Goal: Check status: Check status

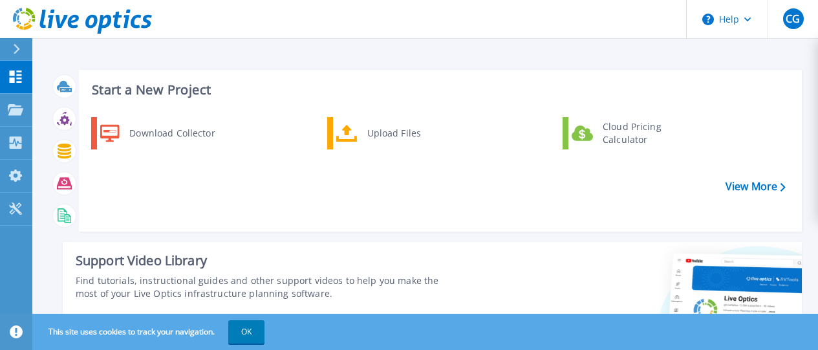
click at [25, 52] on div at bounding box center [22, 49] width 21 height 22
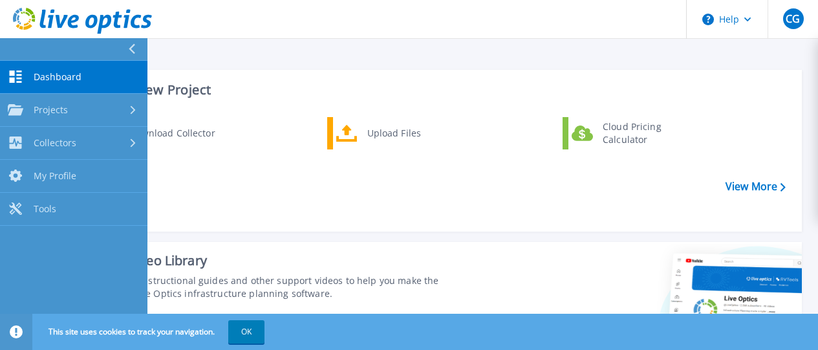
click at [66, 81] on span "Dashboard" at bounding box center [58, 77] width 48 height 12
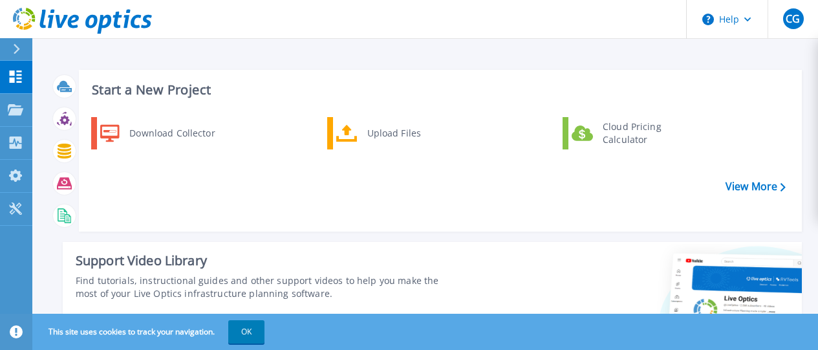
scroll to position [306, 0]
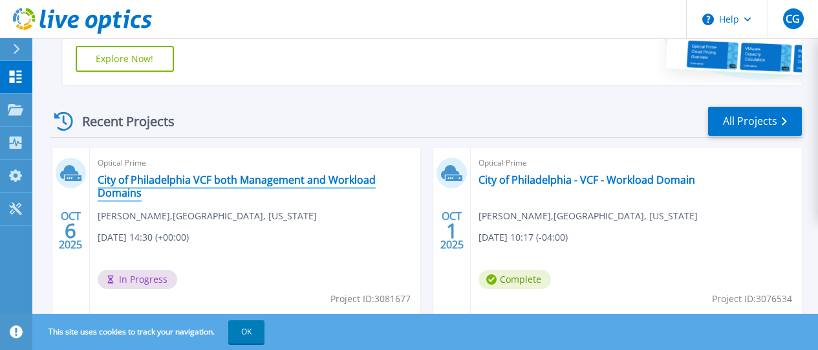
click at [197, 182] on link "City of Philadelphia VCF both Management and Workload Domains" at bounding box center [256, 186] width 316 height 26
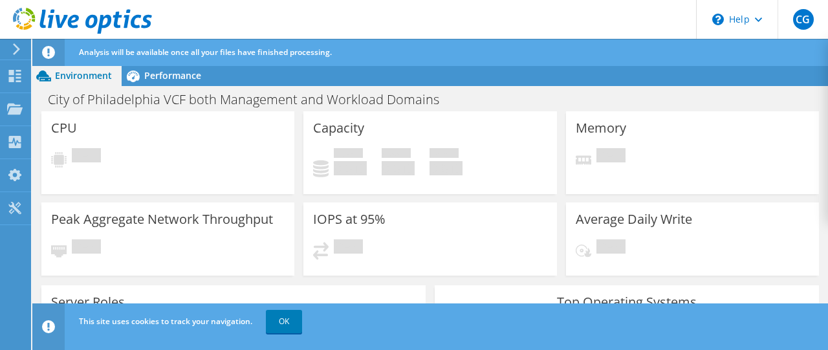
scroll to position [210, 0]
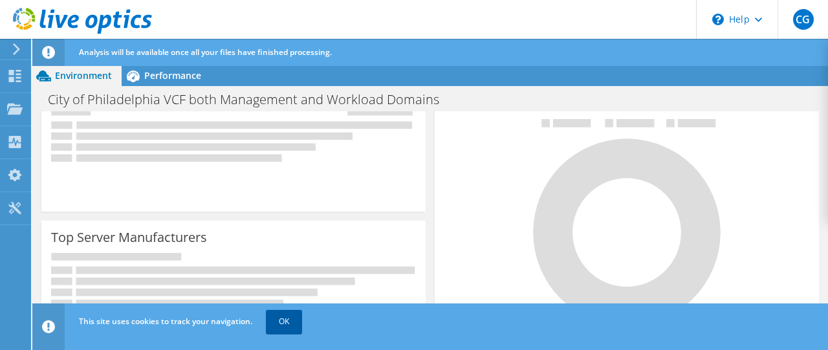
click at [282, 312] on link "OK" at bounding box center [284, 321] width 36 height 23
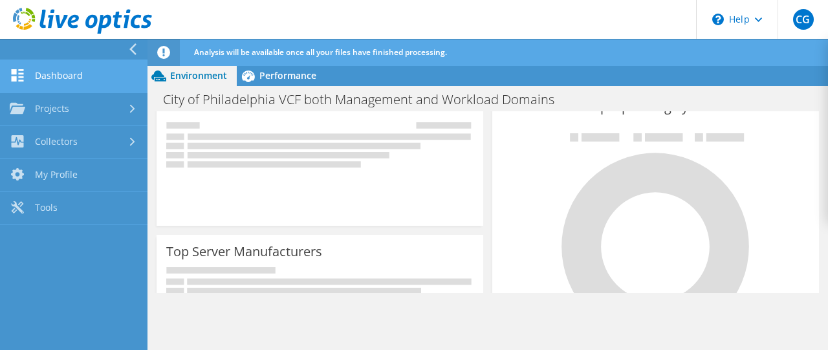
click at [52, 78] on link "Dashboard" at bounding box center [73, 76] width 147 height 33
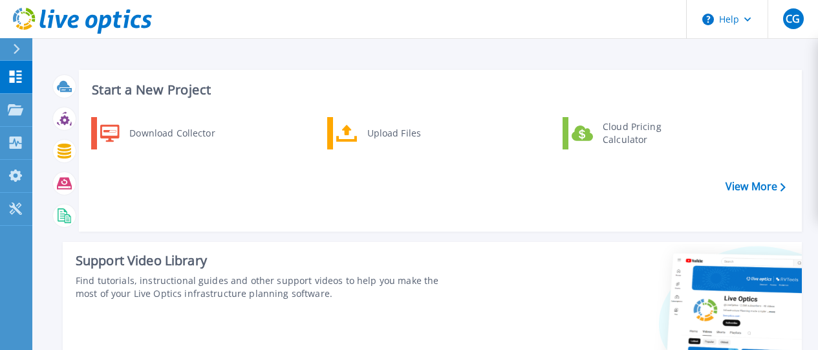
scroll to position [306, 0]
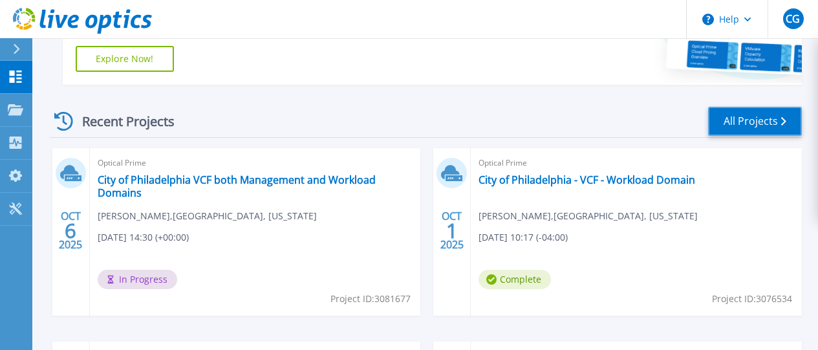
click at [785, 120] on icon at bounding box center [783, 121] width 5 height 8
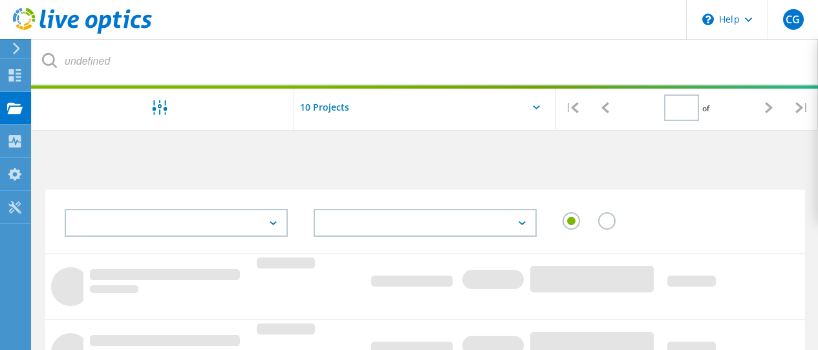
type input "1"
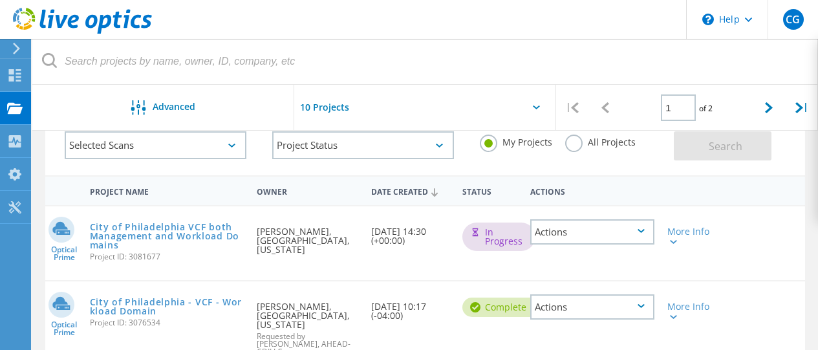
scroll to position [104, 0]
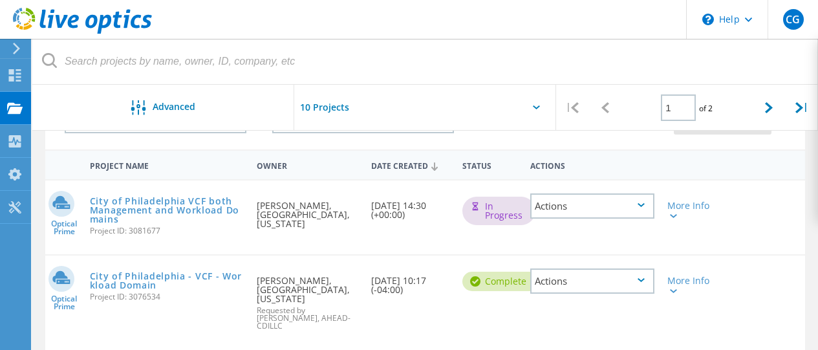
click at [644, 212] on div "Actions" at bounding box center [592, 205] width 124 height 25
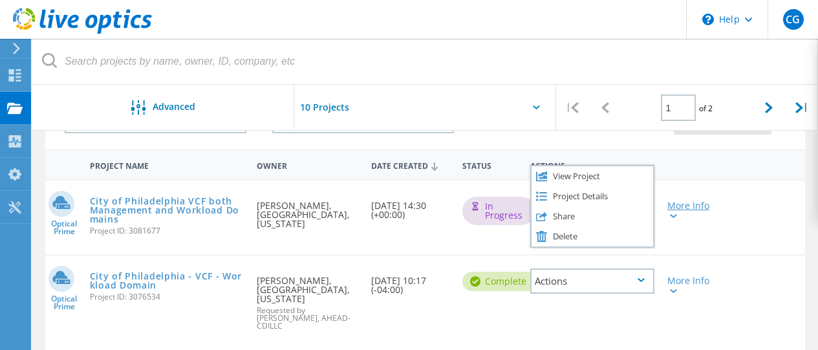
click at [701, 208] on div "More Info" at bounding box center [692, 210] width 48 height 18
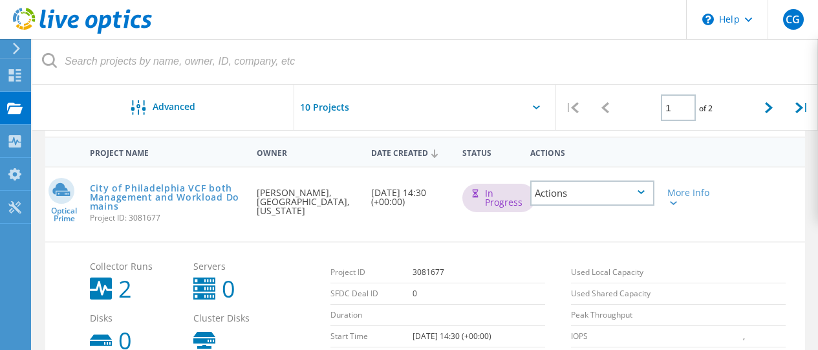
scroll to position [114, 0]
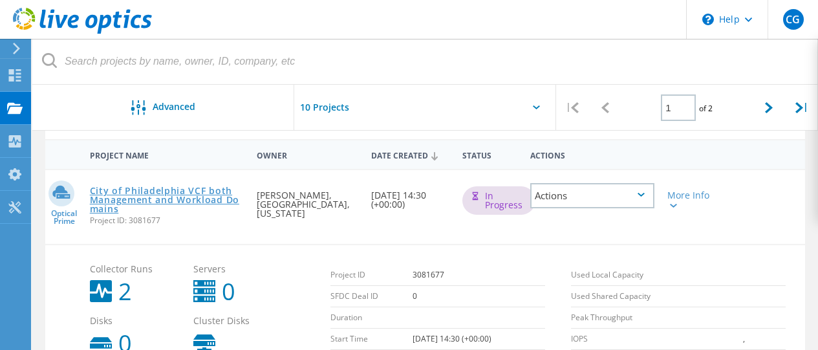
click at [148, 192] on link "City of Philadelphia VCF both Management and Workload Domains" at bounding box center [167, 199] width 155 height 27
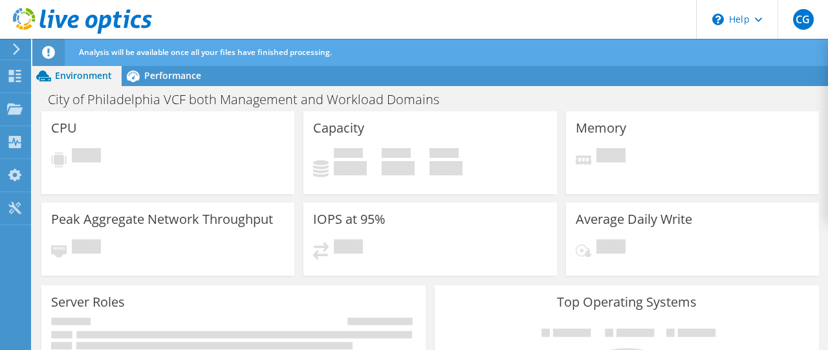
click at [14, 49] on icon at bounding box center [17, 49] width 10 height 12
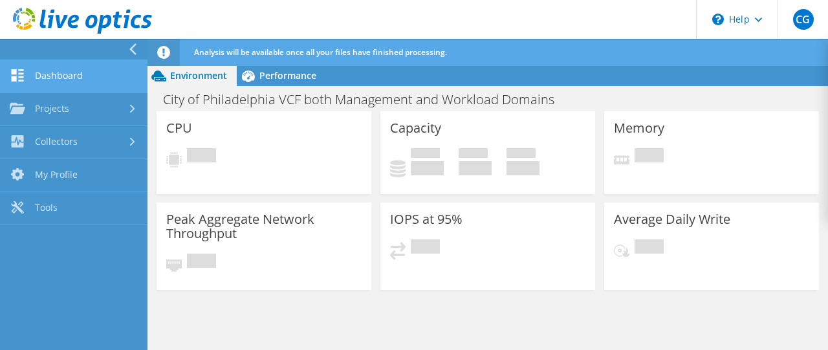
click at [74, 87] on link "Dashboard" at bounding box center [73, 76] width 147 height 33
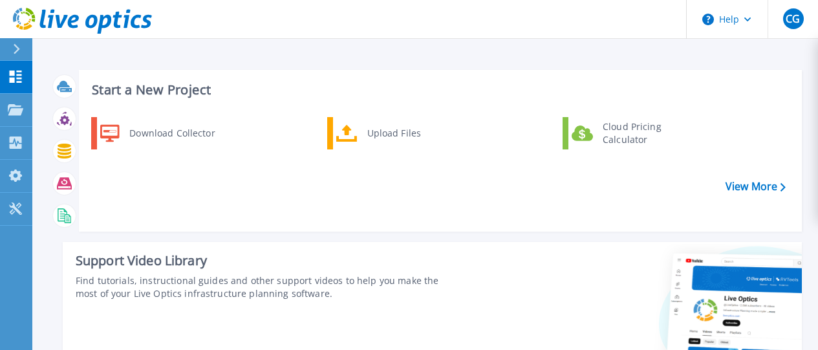
scroll to position [306, 0]
